Goal: Information Seeking & Learning: Learn about a topic

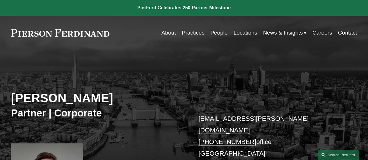
click at [157, 70] on div "Will Parker Partner | Corporate will.parker@pierferd.com +44 20 4614 4957 offic…" at bounding box center [184, 138] width 368 height 154
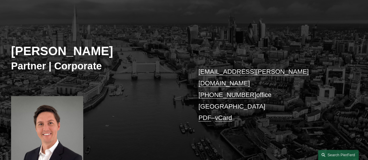
scroll to position [58, 0]
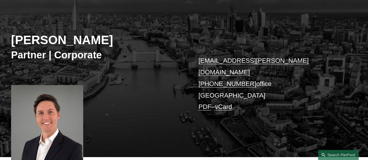
click at [169, 66] on div "Will Parker Partner | Corporate will.parker@pierferd.com +44 20 4614 4957 offic…" at bounding box center [184, 80] width 368 height 154
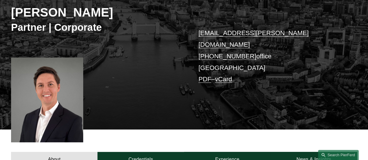
scroll to position [145, 0]
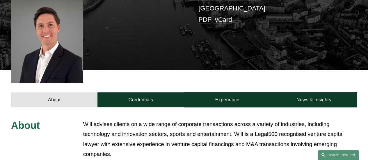
click at [194, 70] on div "About Credentials Experience News & Insights" at bounding box center [184, 88] width 368 height 37
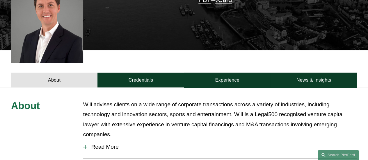
scroll to position [174, 0]
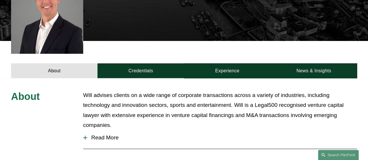
click at [107, 135] on span "Read More" at bounding box center [221, 138] width 269 height 6
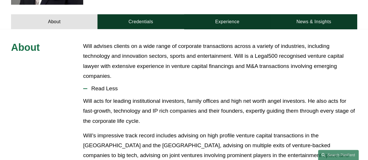
scroll to position [232, 0]
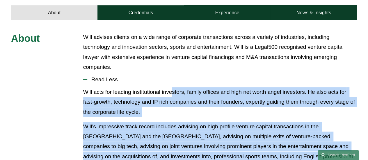
drag, startPoint x: 173, startPoint y: 80, endPoint x: 351, endPoint y: 144, distance: 189.3
click at [351, 144] on div "Will acts for leading institutional investors, family offices and high net wort…" at bounding box center [219, 131] width 273 height 89
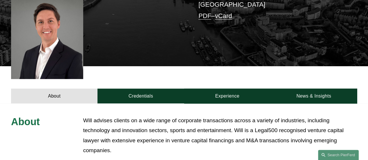
scroll to position [174, 0]
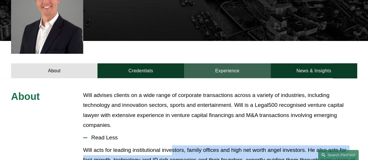
click at [226, 64] on link "Experience" at bounding box center [227, 70] width 86 height 15
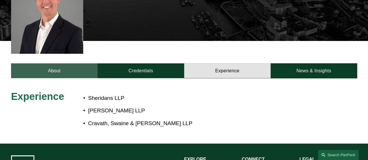
click at [46, 63] on link "About" at bounding box center [54, 70] width 86 height 15
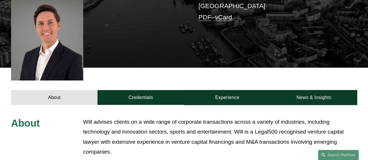
scroll to position [116, 0]
